Goal: Navigation & Orientation: Find specific page/section

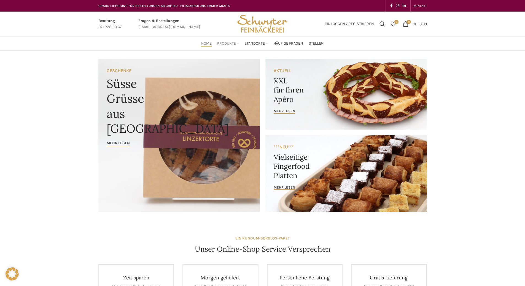
click at [237, 44] on link "Produkte" at bounding box center [228, 43] width 22 height 11
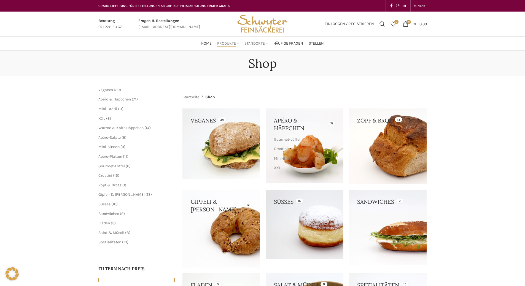
click at [266, 44] on link "Standorte" at bounding box center [255, 43] width 23 height 11
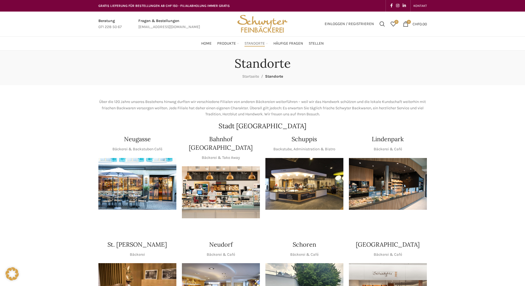
click at [129, 178] on img at bounding box center [137, 184] width 78 height 52
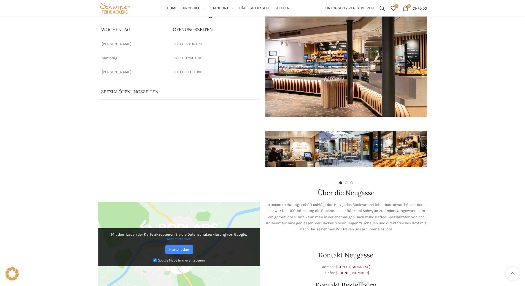
scroll to position [21, 0]
